Goal: Task Accomplishment & Management: Use online tool/utility

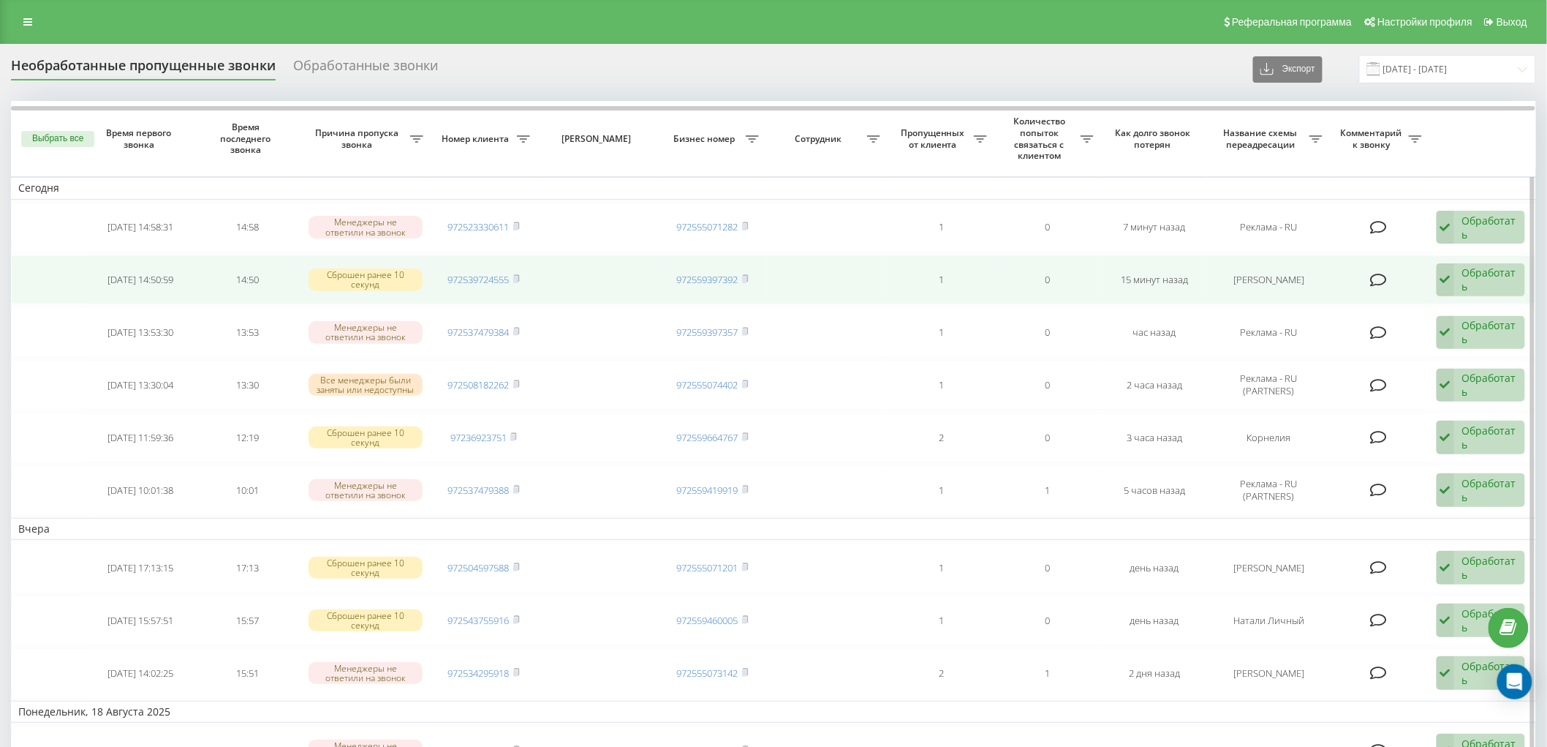
click at [1485, 280] on div "Обработать" at bounding box center [1489, 279] width 55 height 28
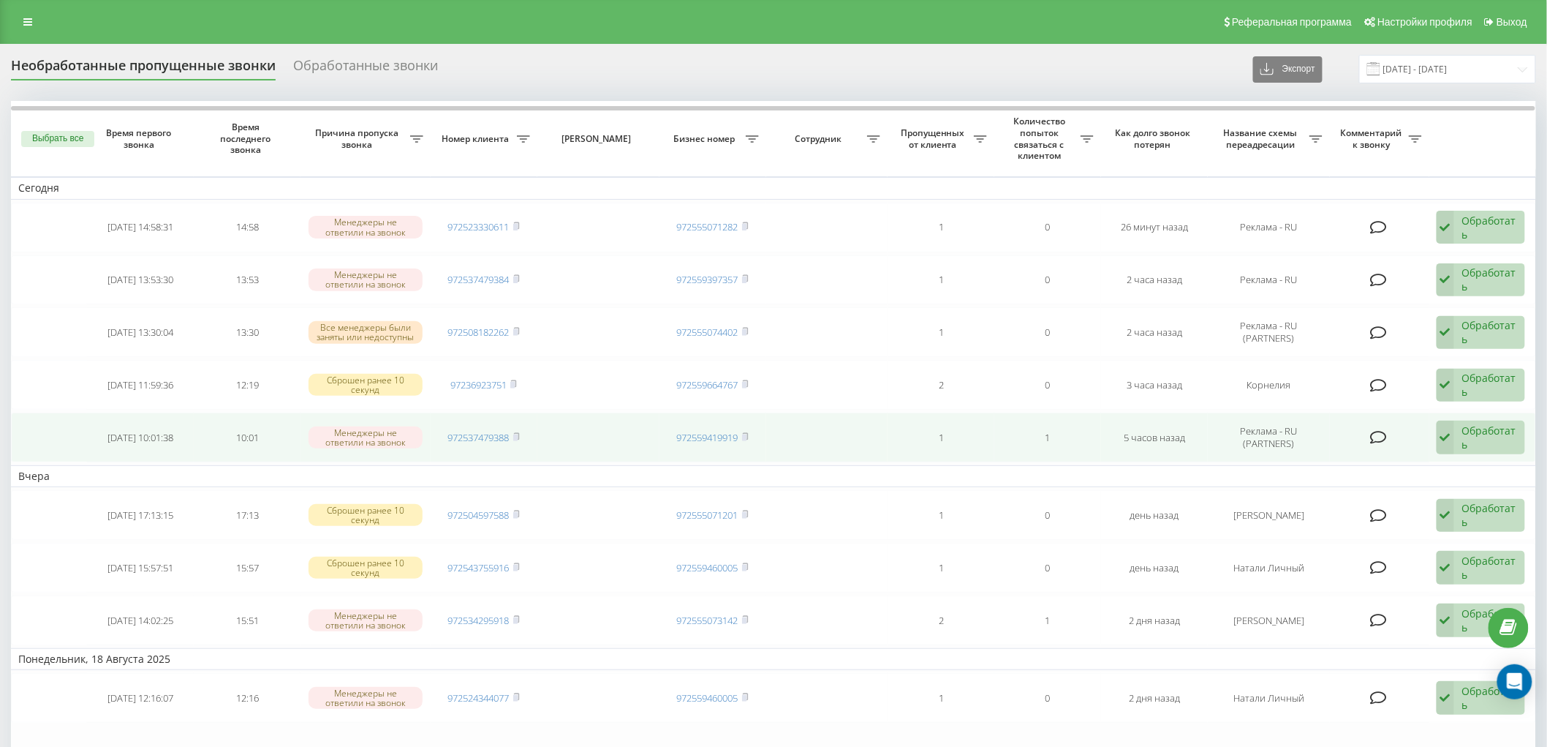
click at [1478, 434] on div "Обработать" at bounding box center [1489, 437] width 55 height 28
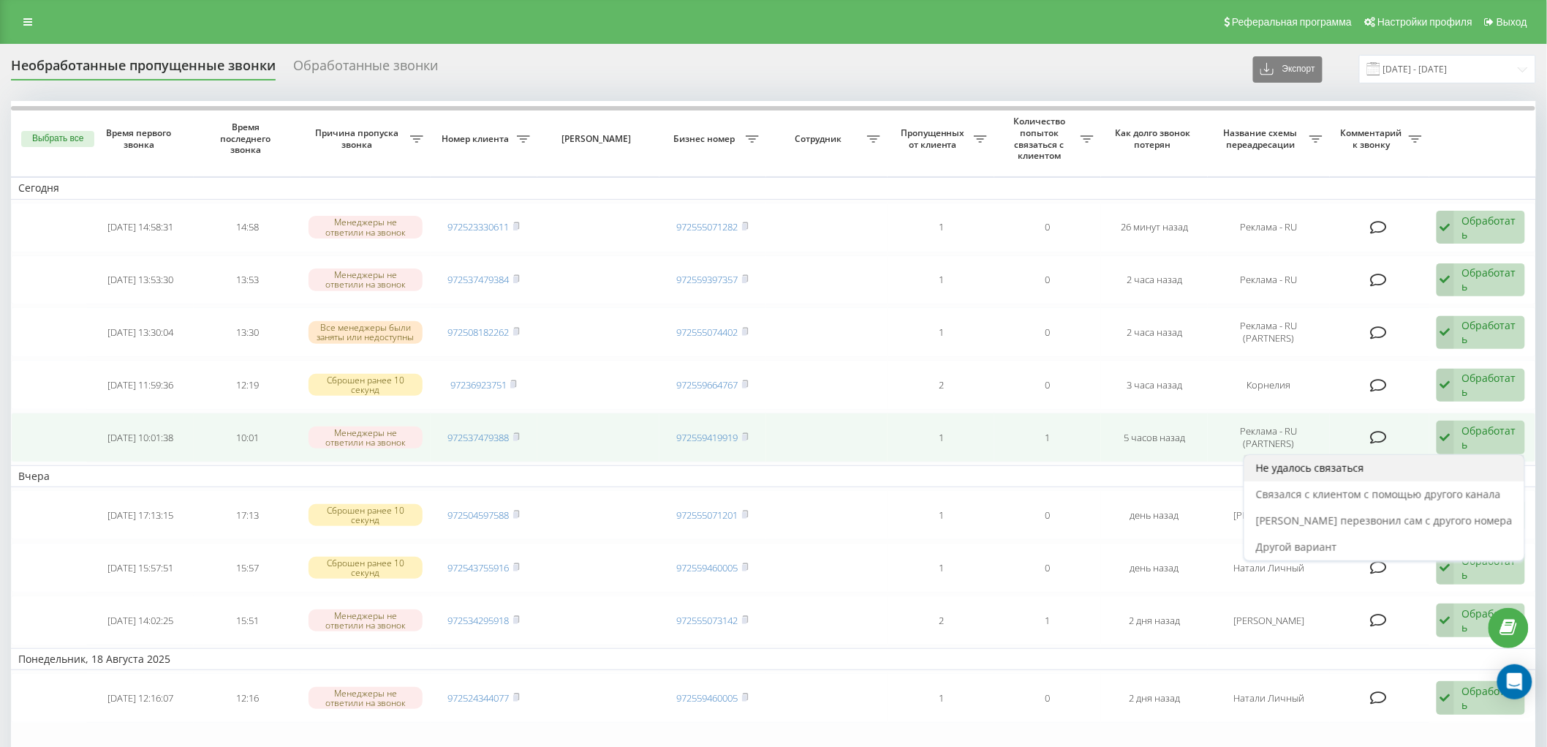
click at [1337, 470] on span "Не удалось связаться" at bounding box center [1310, 468] width 108 height 14
